Goal: Task Accomplishment & Management: Use online tool/utility

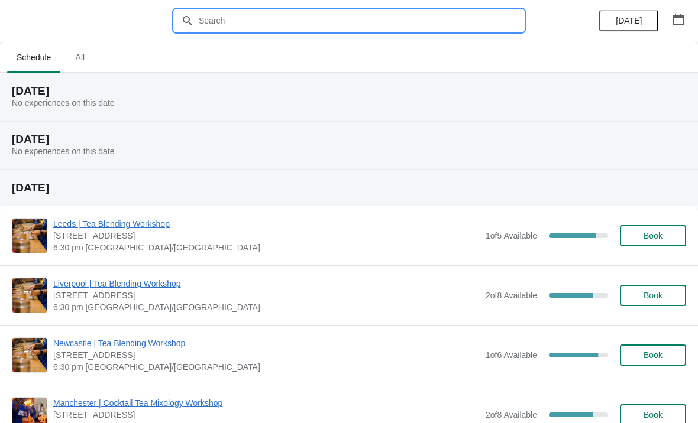
click at [245, 27] on input "text" at bounding box center [360, 20] width 325 height 21
type input "[GEOGRAPHIC_DATA]"
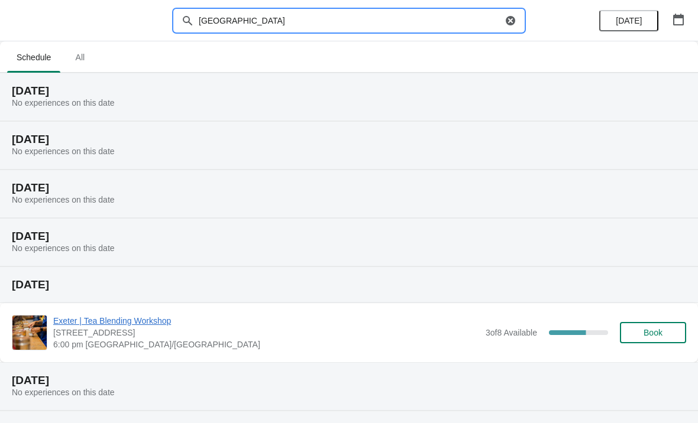
click at [152, 321] on span "Exeter | Tea Blending Workshop" at bounding box center [266, 321] width 426 height 12
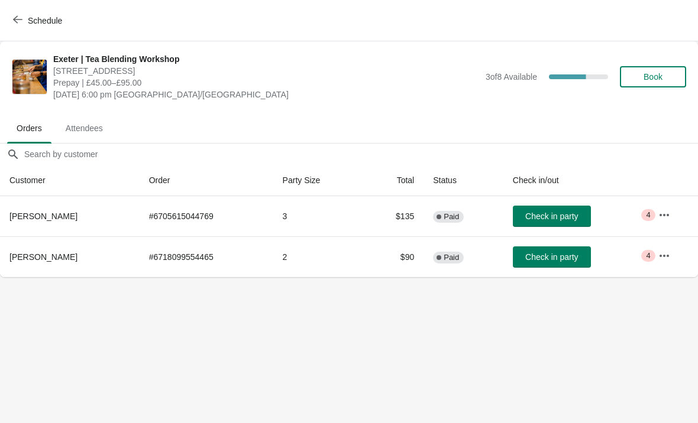
click at [665, 215] on icon "button" at bounding box center [663, 214] width 9 height 2
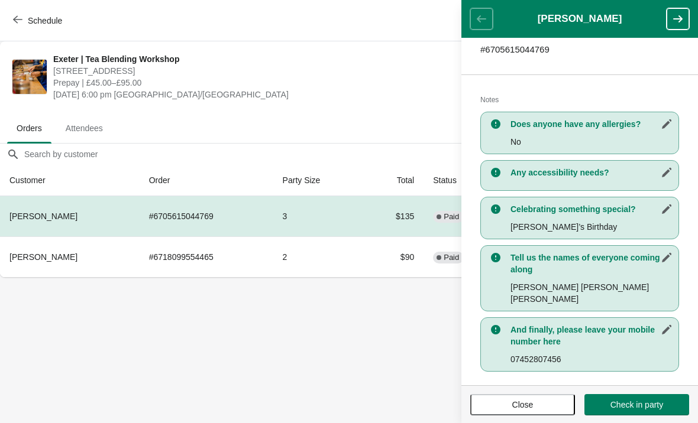
scroll to position [205, 0]
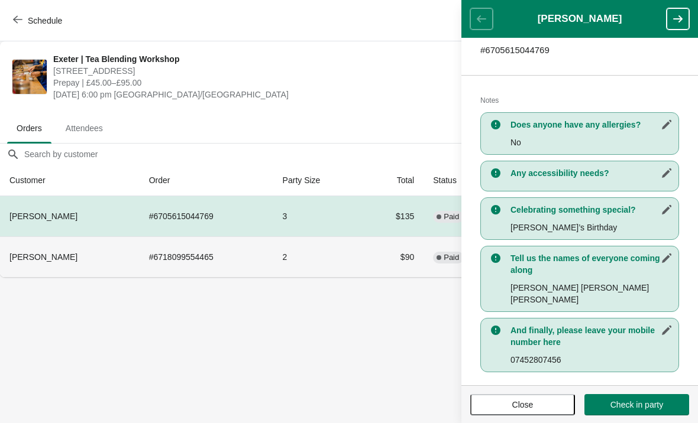
click at [151, 257] on td "# 6718099554465" at bounding box center [207, 257] width 134 height 41
click at [540, 415] on button "Close" at bounding box center [522, 404] width 105 height 21
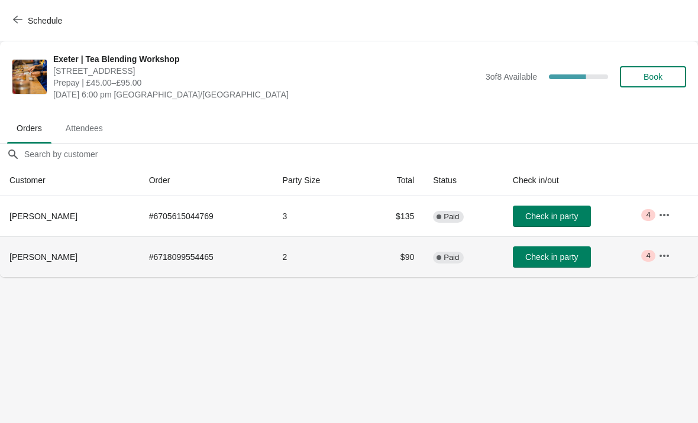
click at [335, 266] on td "2" at bounding box center [318, 257] width 90 height 41
click at [674, 246] on button "button" at bounding box center [663, 255] width 21 height 21
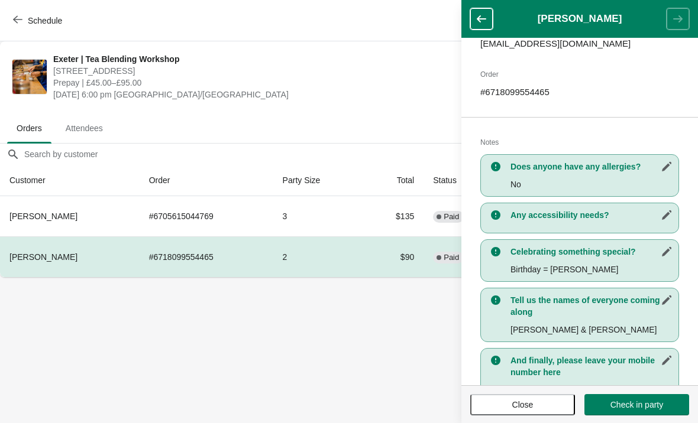
scroll to position [163, 0]
click at [533, 400] on span "Close" at bounding box center [522, 404] width 21 height 9
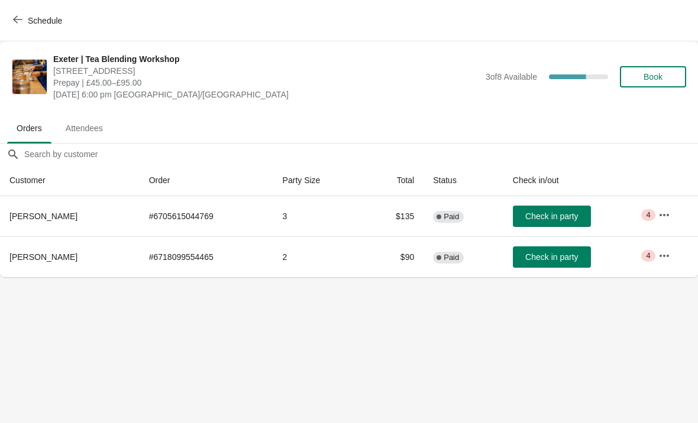
click at [31, 20] on span "Schedule" at bounding box center [45, 20] width 34 height 9
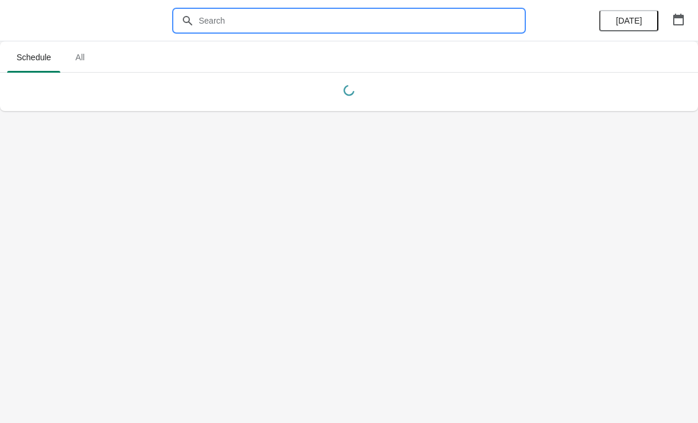
click at [268, 13] on input "text" at bounding box center [360, 20] width 325 height 21
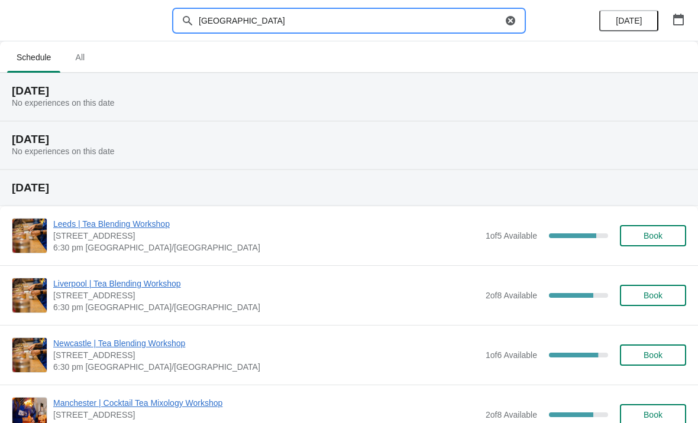
type input "[GEOGRAPHIC_DATA]"
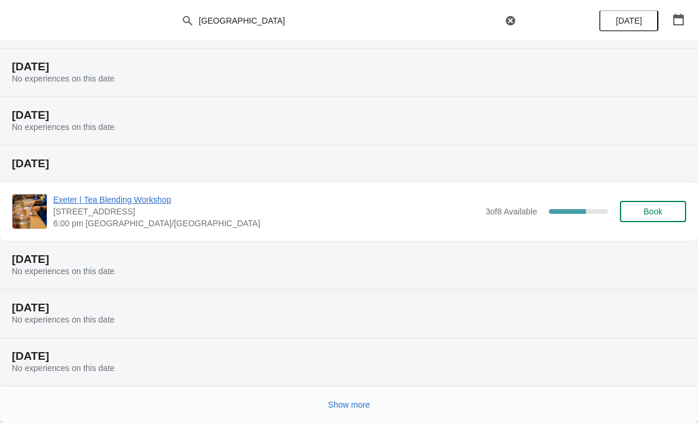
scroll to position [121, 0]
click at [351, 405] on span "Show more" at bounding box center [349, 404] width 42 height 9
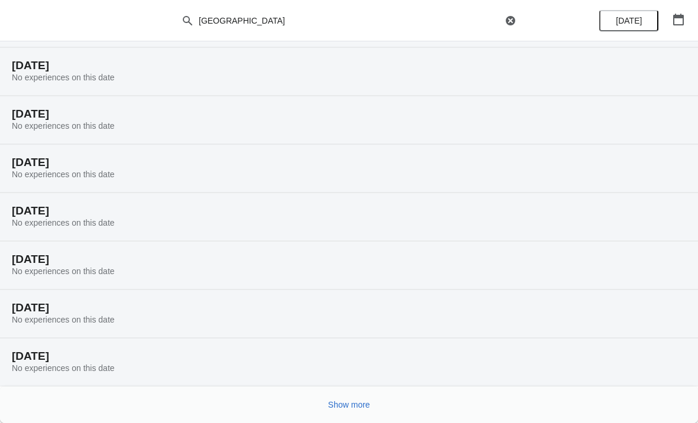
scroll to position [509, 0]
click at [360, 404] on span "Show more" at bounding box center [349, 404] width 42 height 9
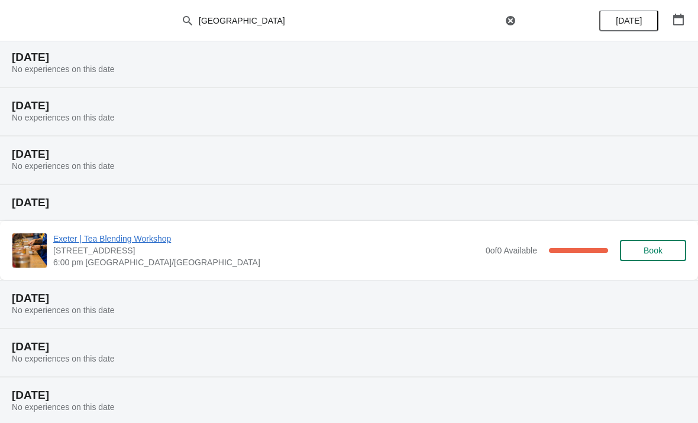
scroll to position [817, 0]
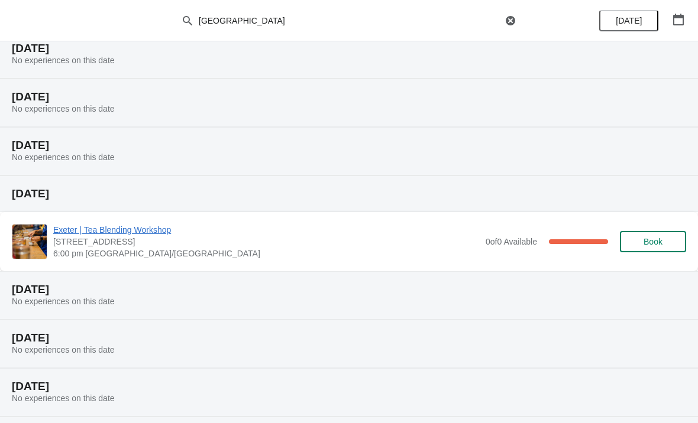
click at [141, 234] on span "Exeter | Tea Blending Workshop" at bounding box center [266, 230] width 426 height 12
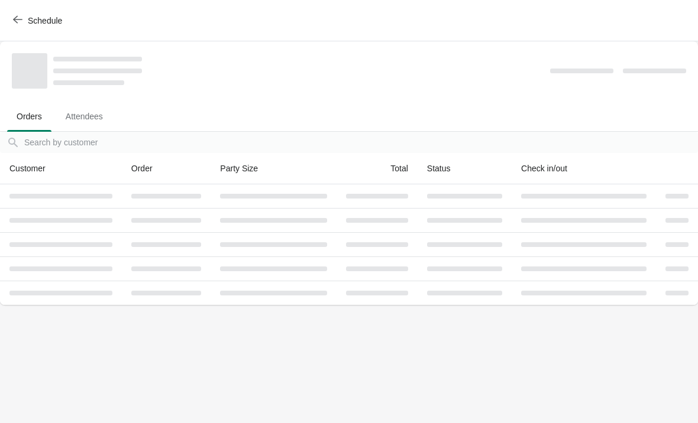
scroll to position [0, 0]
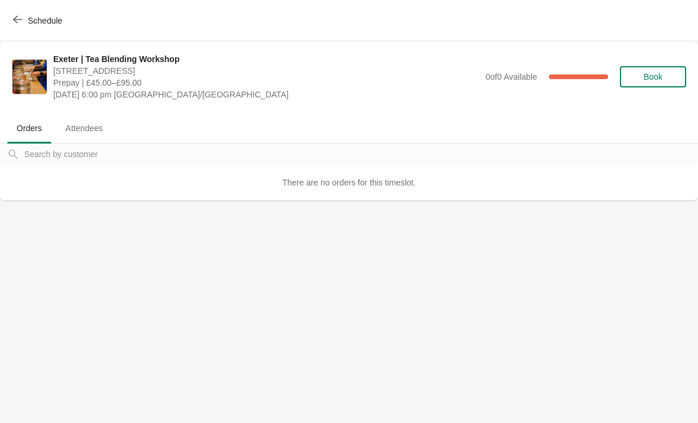
click at [18, 22] on icon "button" at bounding box center [17, 19] width 9 height 9
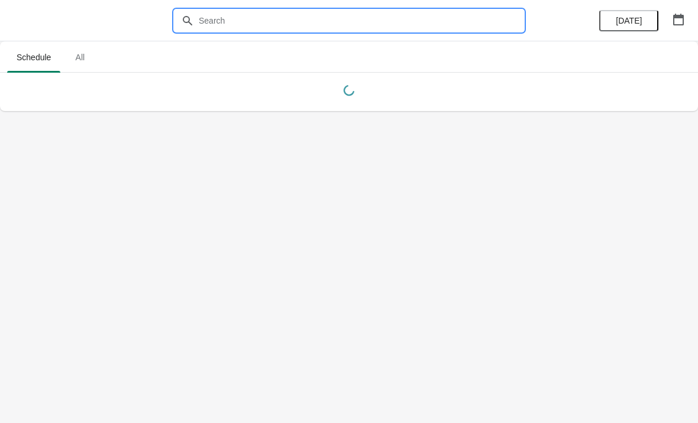
click at [264, 30] on input "text" at bounding box center [360, 20] width 325 height 21
type input "[GEOGRAPHIC_DATA]"
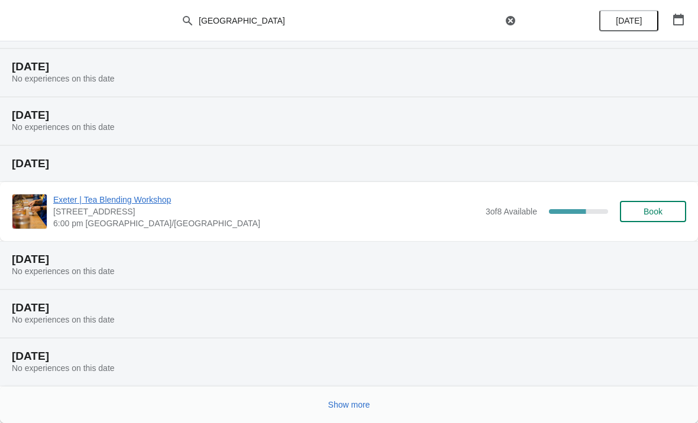
scroll to position [121, 0]
click at [358, 401] on span "Show more" at bounding box center [349, 404] width 42 height 9
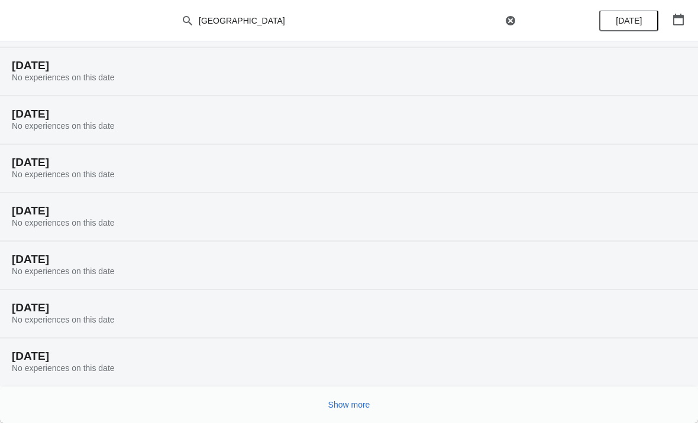
scroll to position [509, 0]
click at [342, 414] on button "Show more" at bounding box center [348, 404] width 51 height 21
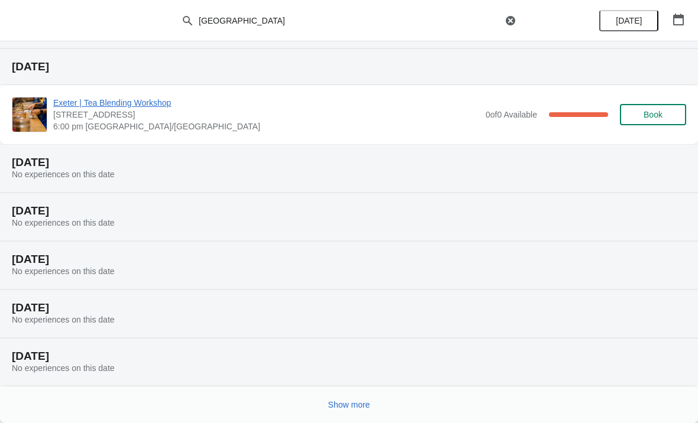
scroll to position [944, 0]
click at [358, 397] on button "Show more" at bounding box center [348, 404] width 51 height 21
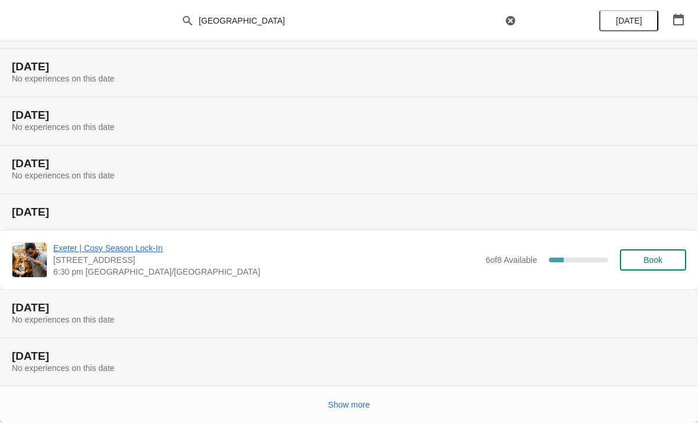
scroll to position [1380, 0]
click at [148, 251] on span "Exeter | Cosy Season Lock-In" at bounding box center [266, 248] width 426 height 12
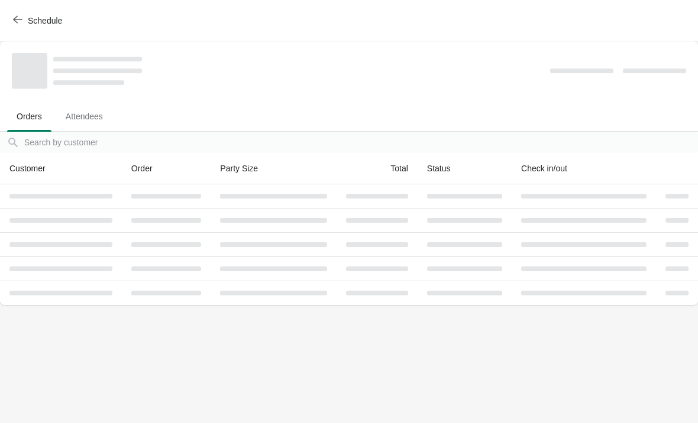
scroll to position [0, 0]
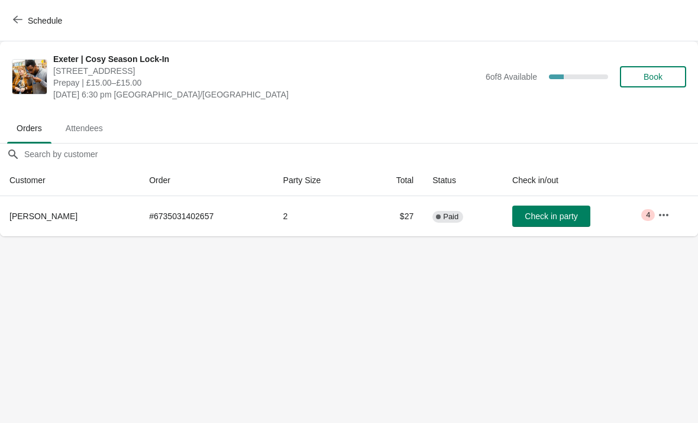
click at [665, 215] on icon "button" at bounding box center [663, 214] width 9 height 2
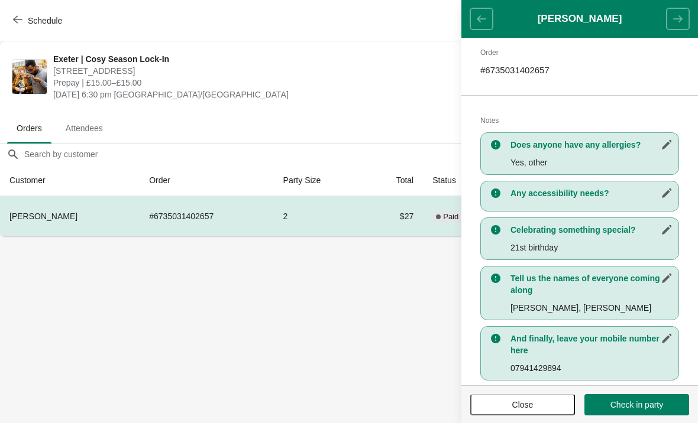
scroll to position [184, 0]
